Goal: Task Accomplishment & Management: Use online tool/utility

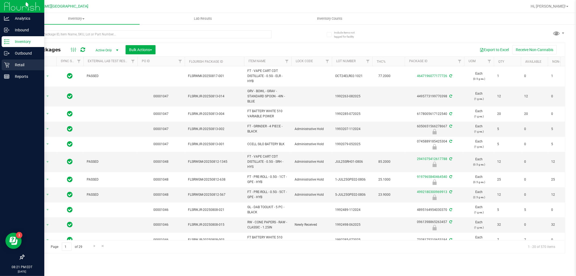
click at [21, 66] on p "Retail" at bounding box center [25, 65] width 32 height 6
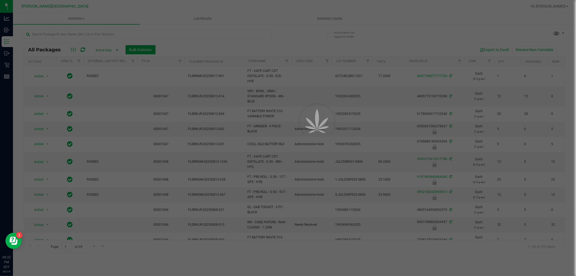
click at [76, 17] on div at bounding box center [288, 138] width 576 height 276
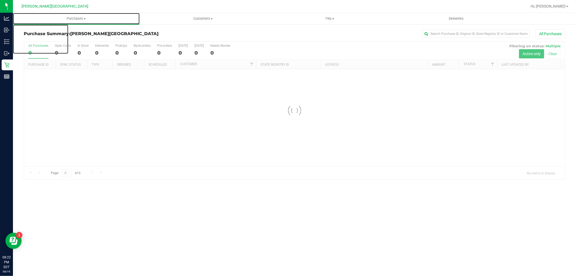
click at [76, 18] on span "Purchases" at bounding box center [76, 18] width 127 height 5
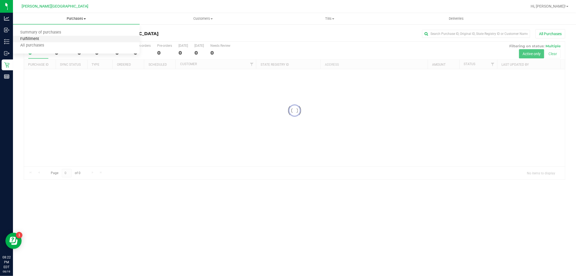
click at [44, 38] on span "Fulfillment" at bounding box center [29, 39] width 33 height 5
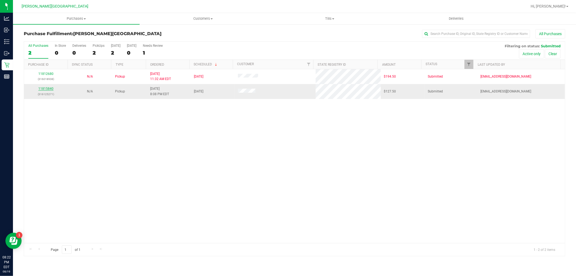
click at [44, 88] on link "11815840" at bounding box center [45, 89] width 15 height 4
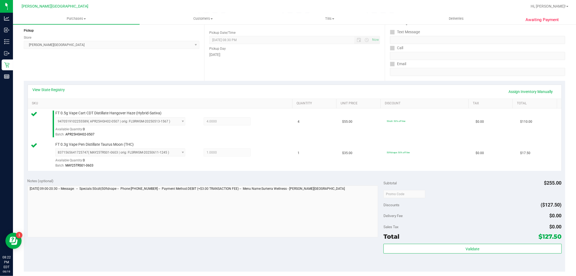
scroll to position [150, 0]
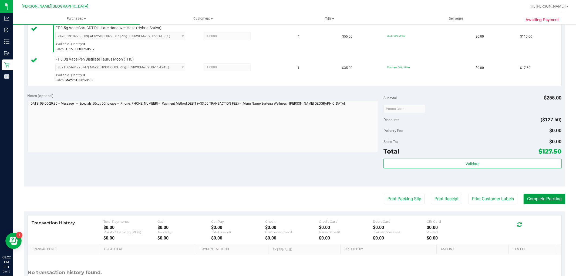
click at [547, 198] on button "Complete Packing" at bounding box center [544, 199] width 42 height 10
